Goal: Information Seeking & Learning: Learn about a topic

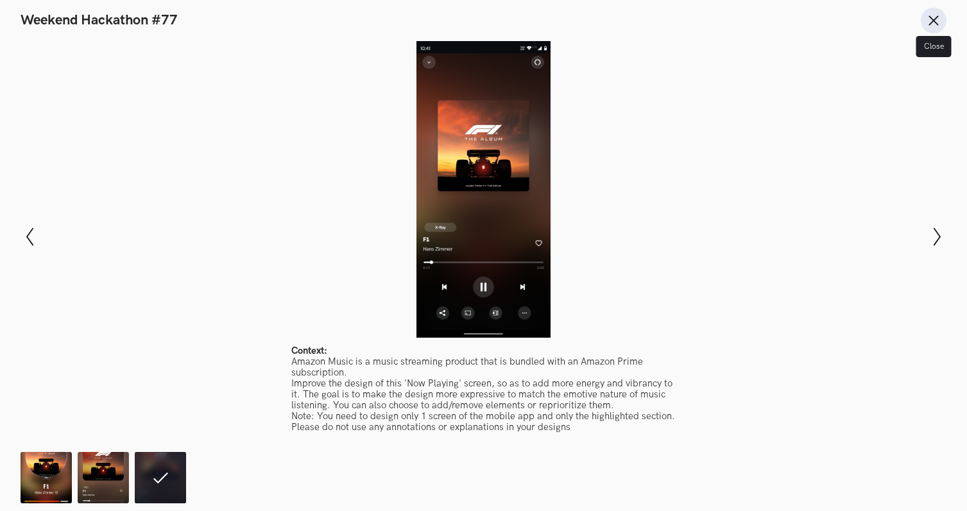
click at [923, 17] on button "Close" at bounding box center [934, 21] width 26 height 26
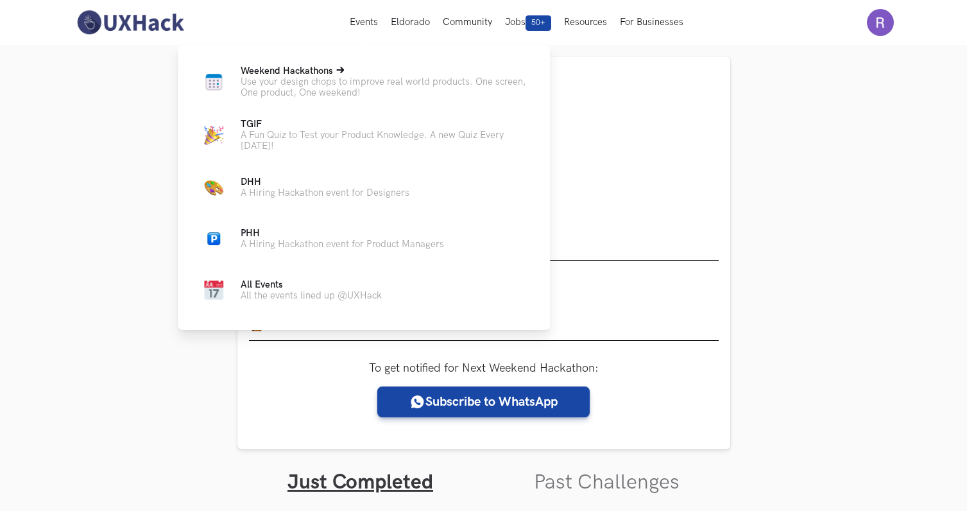
click at [302, 87] on p "Use your design chops to improve real world products. One screen, One product, …" at bounding box center [385, 87] width 289 height 22
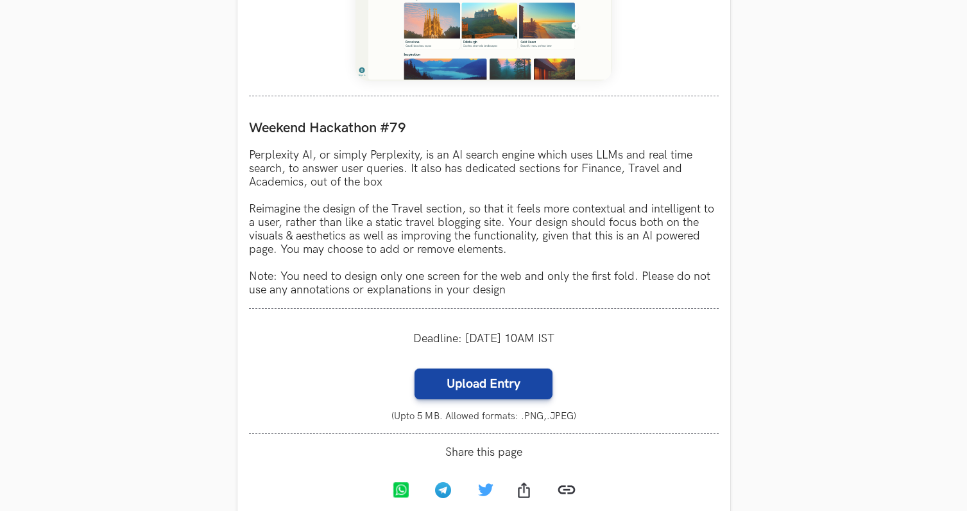
scroll to position [669, 0]
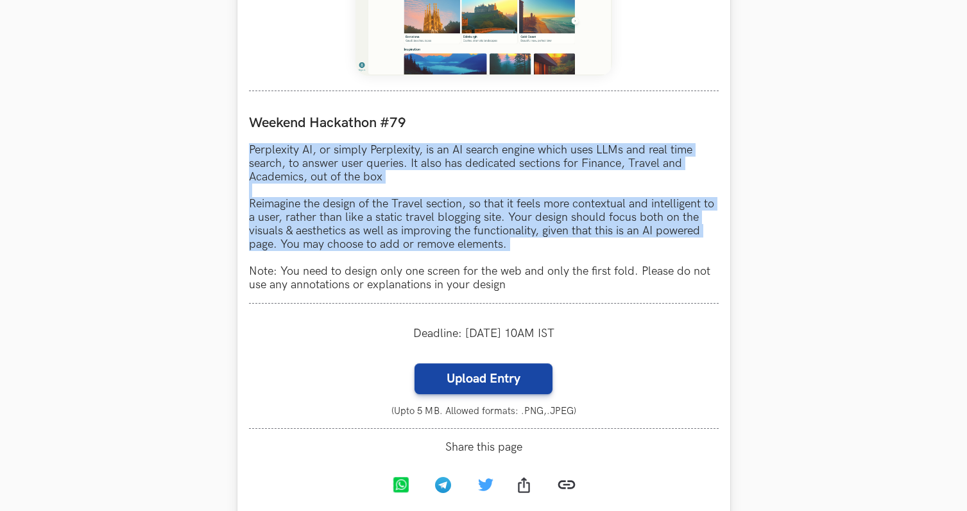
drag, startPoint x: 249, startPoint y: 148, endPoint x: 510, endPoint y: 262, distance: 284.8
click at [510, 262] on p "Perplexity AI, or simply Perplexity, is an AI search engine which uses LLMs and…" at bounding box center [484, 217] width 470 height 148
copy p "Perplexity AI, or simply Perplexity, is an AI search engine which uses LLMs and…"
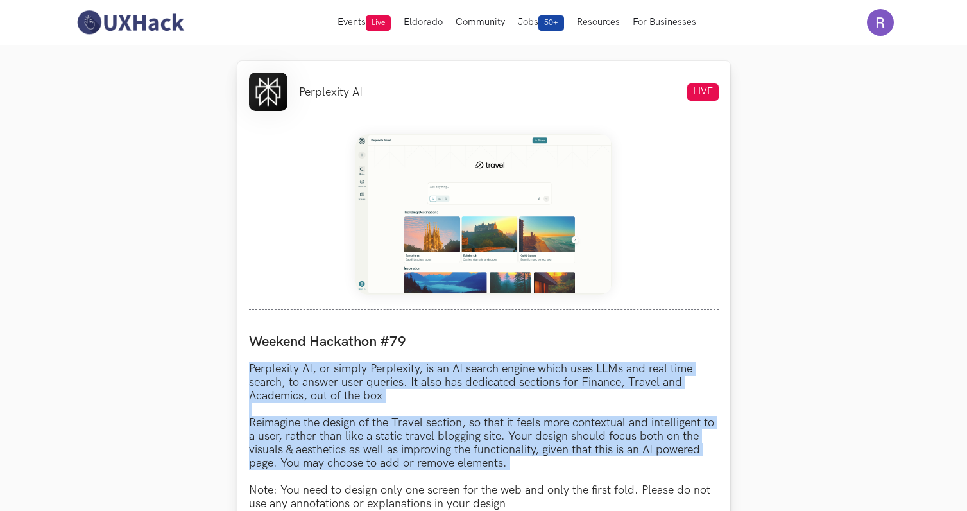
scroll to position [456, 0]
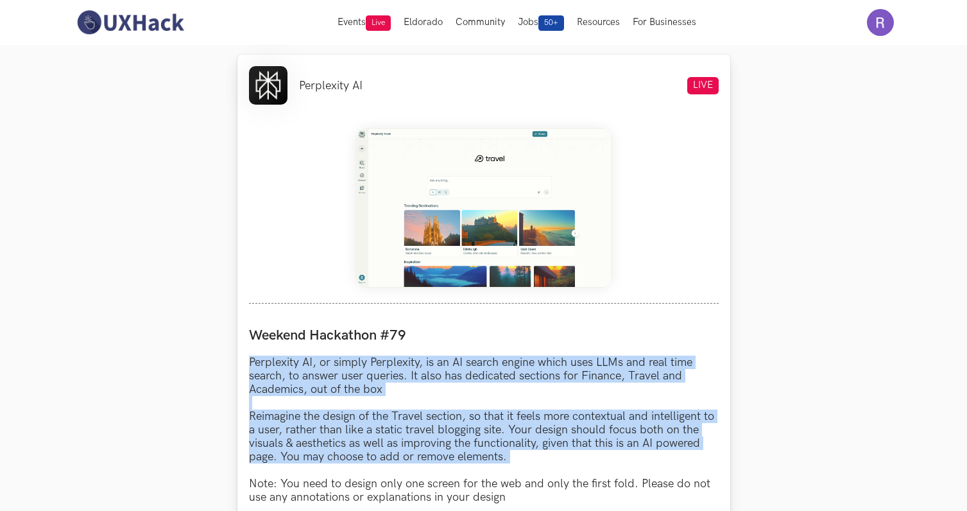
click at [421, 208] on img at bounding box center [483, 208] width 257 height 160
